Goal: Find specific fact

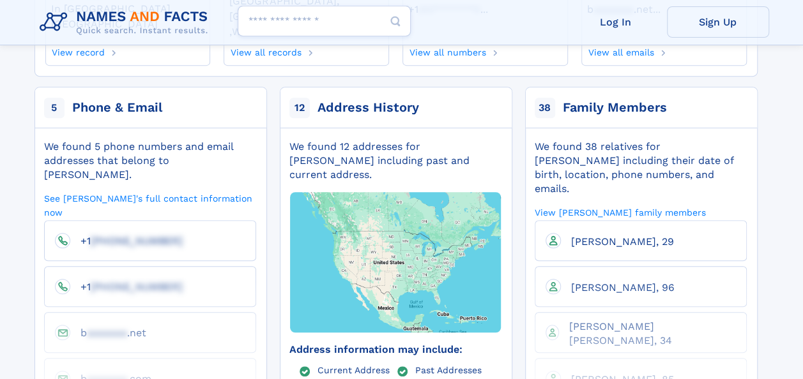
scroll to position [243, 0]
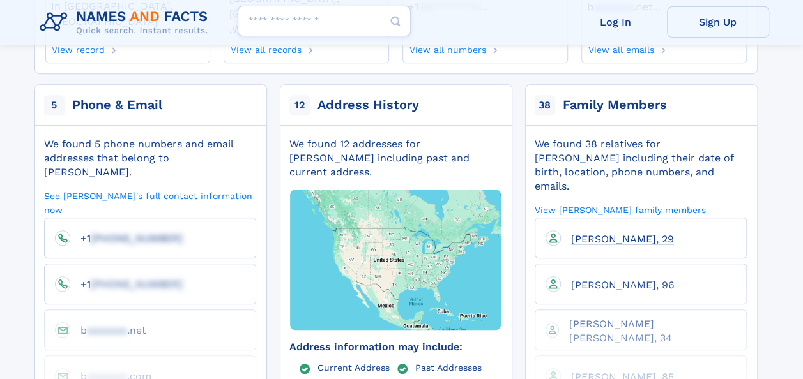
click at [620, 233] on span "[PERSON_NAME], 29" at bounding box center [622, 239] width 103 height 12
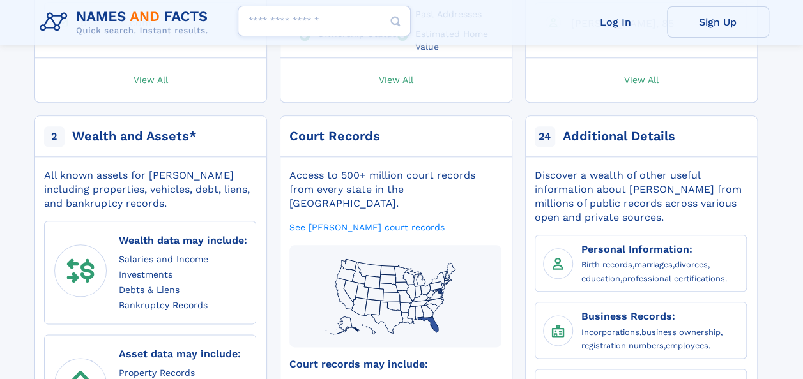
scroll to position [616, 0]
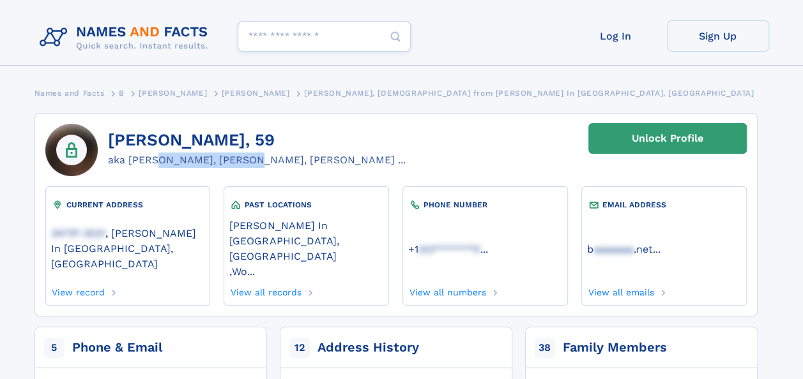
drag, startPoint x: 128, startPoint y: 161, endPoint x: 214, endPoint y: 162, distance: 86.2
click at [214, 162] on div "aka [PERSON_NAME], [PERSON_NAME], [PERSON_NAME] ..." at bounding box center [257, 160] width 298 height 15
copy div "[PERSON_NAME]"
